Goal: Transaction & Acquisition: Obtain resource

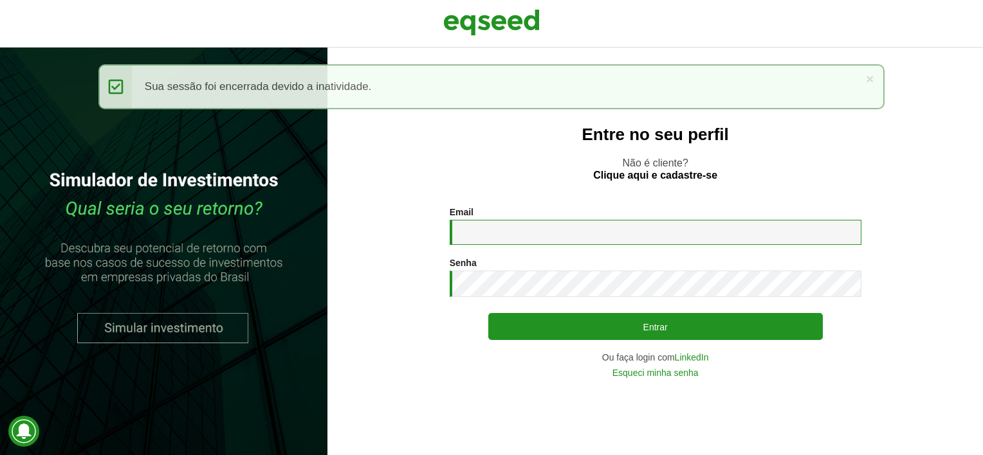
click at [487, 234] on input "Email *" at bounding box center [656, 232] width 412 height 25
type input "**********"
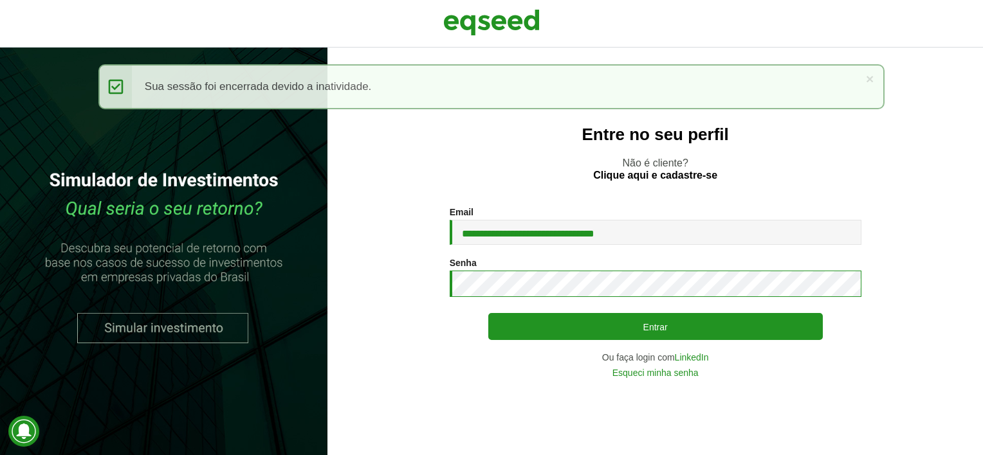
click at [488, 313] on button "Entrar" at bounding box center [655, 326] width 335 height 27
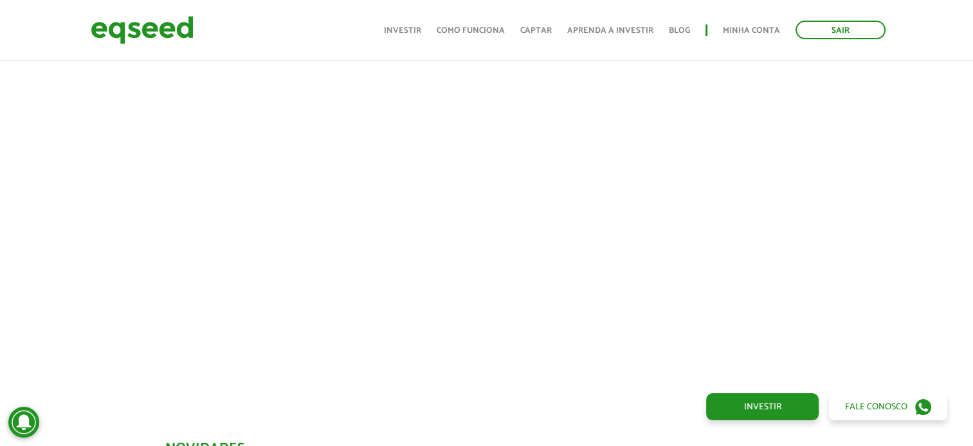
scroll to position [257, 0]
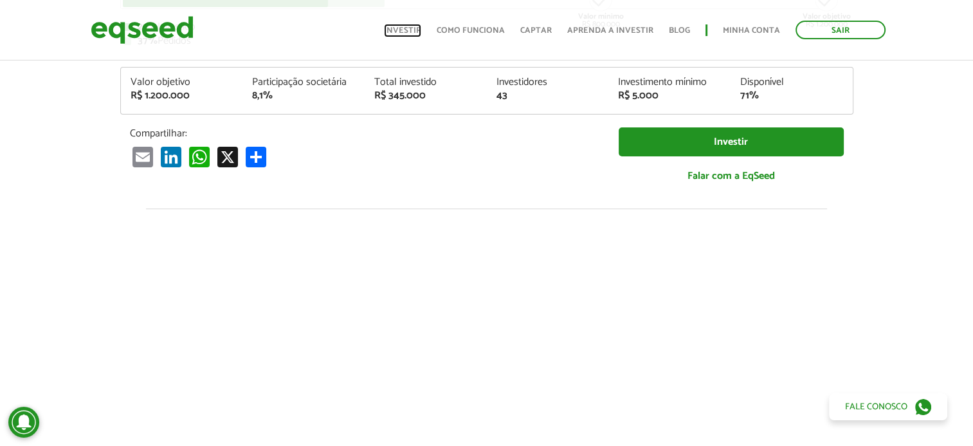
click at [416, 31] on link "Investir" at bounding box center [402, 30] width 37 height 8
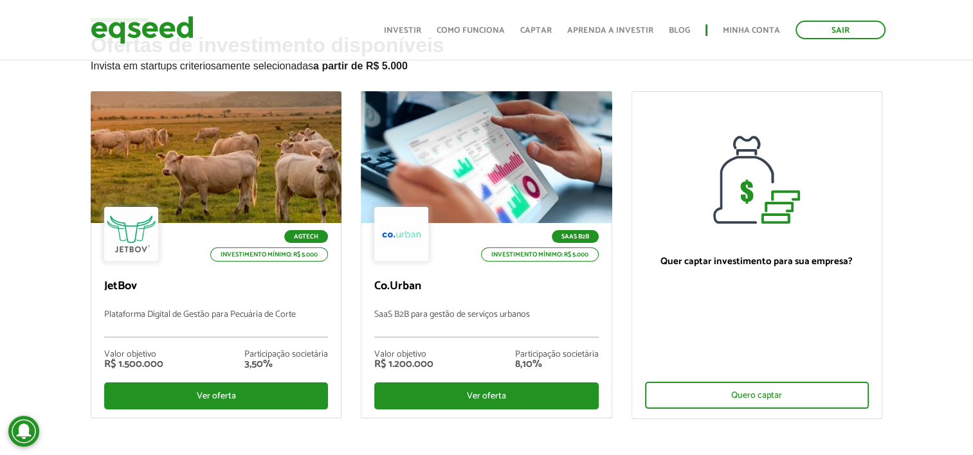
scroll to position [64, 0]
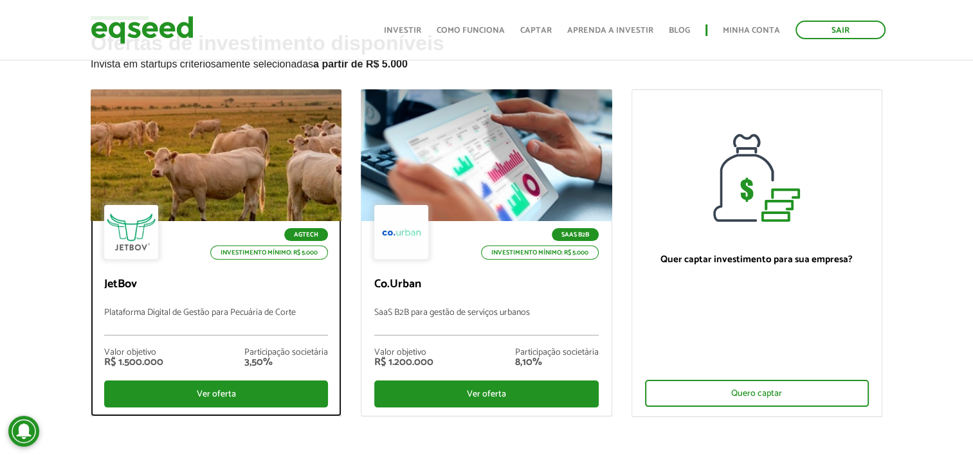
click at [247, 288] on p "JetBov" at bounding box center [216, 285] width 224 height 14
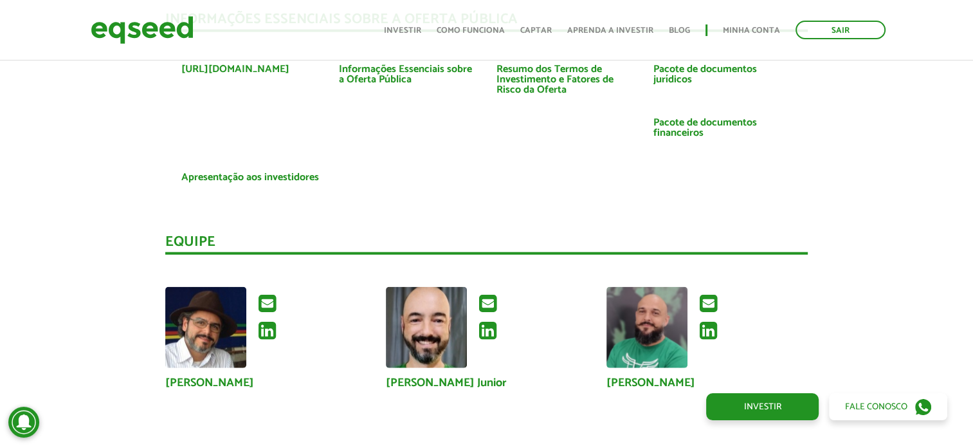
scroll to position [2951, 0]
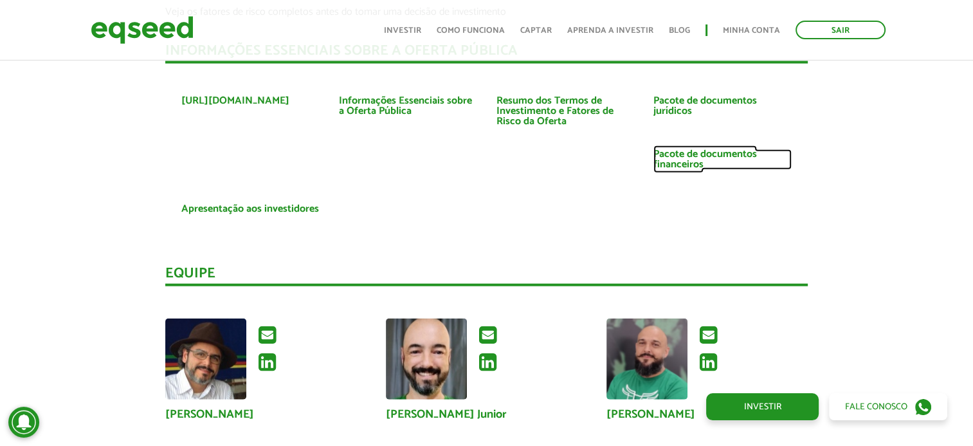
click at [674, 165] on link "Pacote de documentos financeiros" at bounding box center [723, 159] width 138 height 21
